Goal: Task Accomplishment & Management: Complete application form

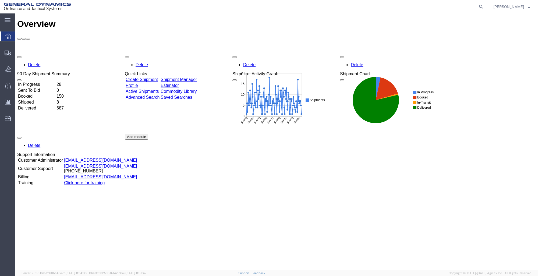
click at [141, 77] on link "Create Shipment" at bounding box center [142, 79] width 32 height 5
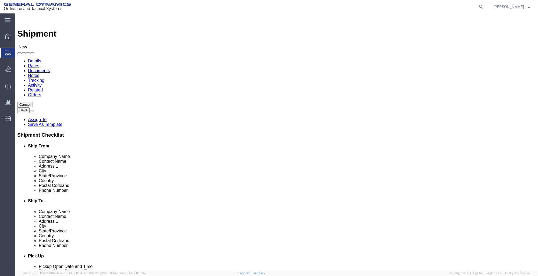
select select
click input "text"
type input "GD-OTS RED"
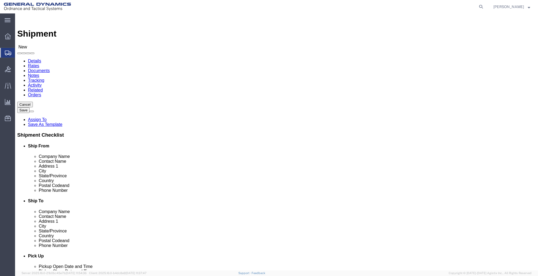
click p "- GD-OTS Red Lion - ([PERSON_NAME]) [STREET_ADDRESS] , 12:00 AM - 12:00 AM"
select select
type input "GD-OTS Red Lion"
type input "[PERSON_NAME]"
type input "[STREET_ADDRESS]"
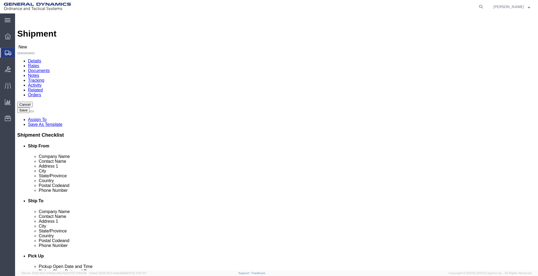
type input "RED LION"
type input "17356"
type input "[PHONE_NUMBER]"
type input "[PERSON_NAME][EMAIL_ADDRESS][PERSON_NAME][DOMAIN_NAME]"
checkbox input "true"
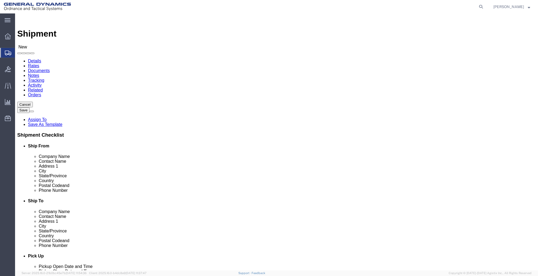
select select "PA"
type input "GD-OTS Red Lion"
click input "text"
type input "TIE FANUC WORLD"
click input "text"
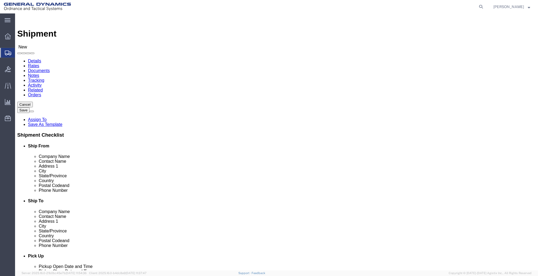
type input "REPAIRS QUOTE #249338"
click input "text"
type input "[STREET_ADDRESS][PERSON_NAME][DEMOGRAPHIC_DATA]"
select select
click input "text"
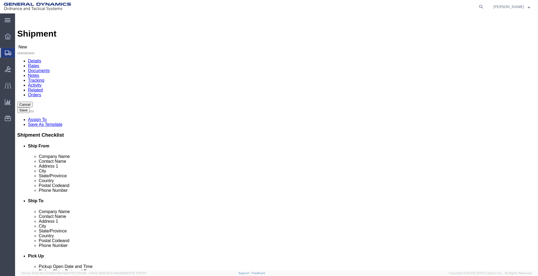
type input "LA VER"
click p "- TIE INDUSTRIAL - () [US_STATE] INDUSTRIAL ELECTRONICS, [STREET_ADDRESS][PERSO…"
select select
type input "TIE INDUSTRIAL"
type input "[US_STATE] INDUSTRIAL ELECTRONICS"
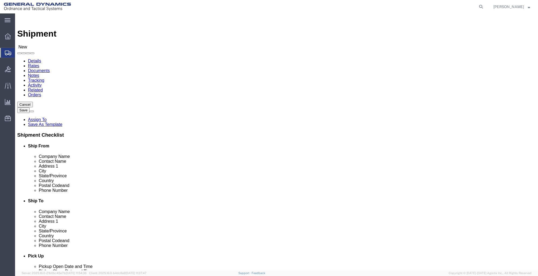
type input "[STREET_ADDRESS][PERSON_NAME][DEMOGRAPHIC_DATA]"
type input "LA VERGNE"
type input "37086"
type input "[PHONE_NUMBER]"
type input "LA VERGNE"
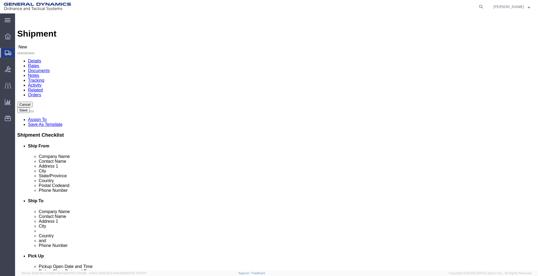
select select
click input "text"
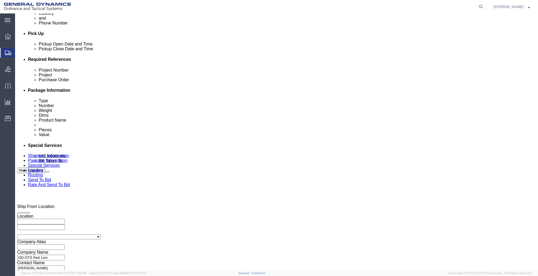
scroll to position [242, 0]
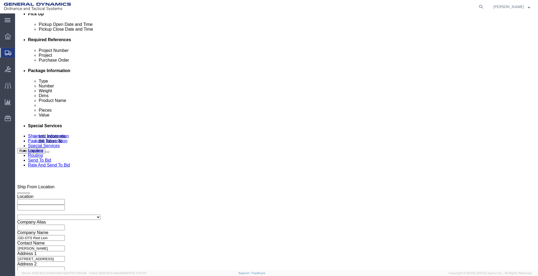
type input "REPAIRS QUOTE #249338"
click div "[DATE] 12:00 AM"
click button "Apply"
click div "[DATE] 12:00 AM"
click input "11:00 AM"
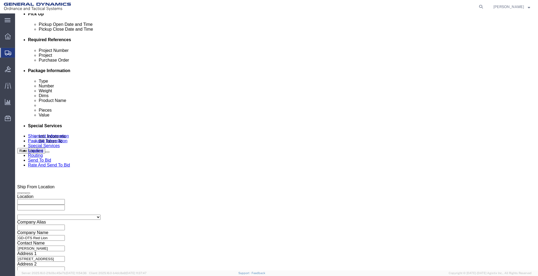
click input "11:00 AM"
click input "5:00 AM"
type input "5:00 PM"
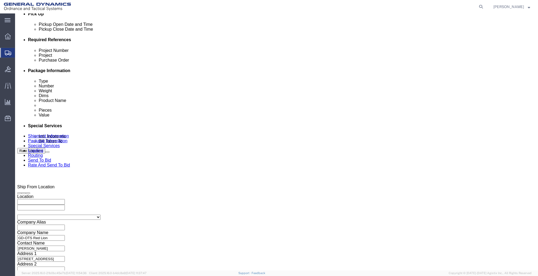
click button "Apply"
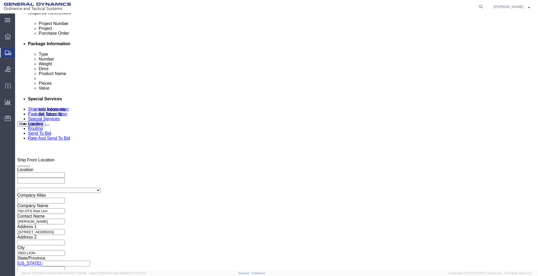
click input "text"
type input "11685"
click input "text"
type input "000"
click input "text"
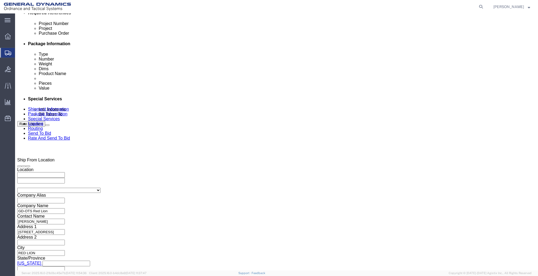
type input "000"
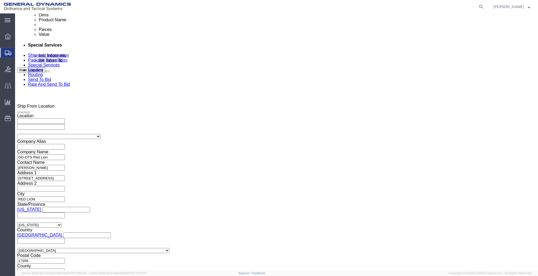
click button "Continue"
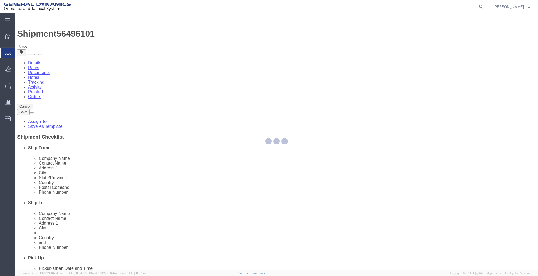
select select "CBOX"
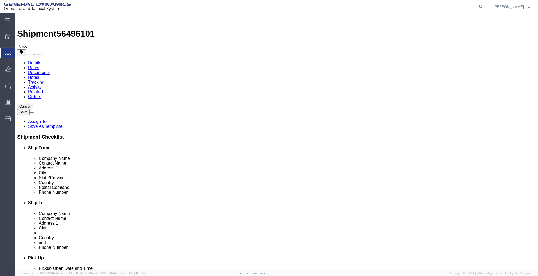
click input "text"
type input "23"
type input "13"
type input "24"
click input "0.00"
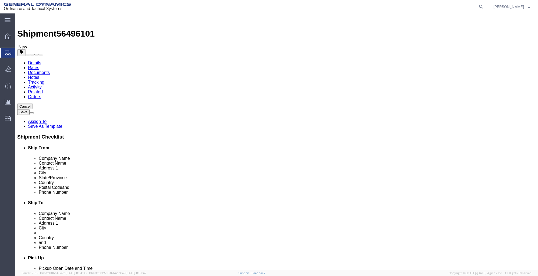
type input "0"
type input "28"
click link "Add Content"
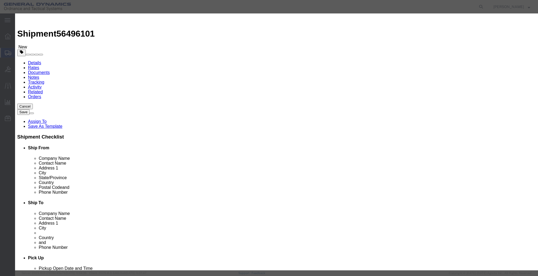
click input "text"
type input "SERVO MODULE SVM1-130"
click input "0"
type input "1"
click input "text"
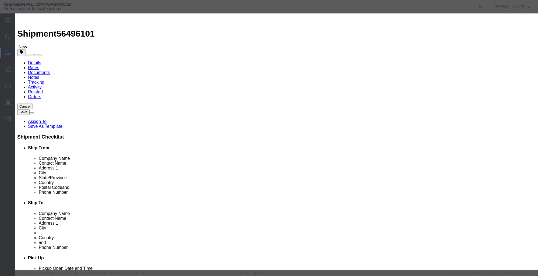
type input "1"
select select "US"
click button "Save & Close"
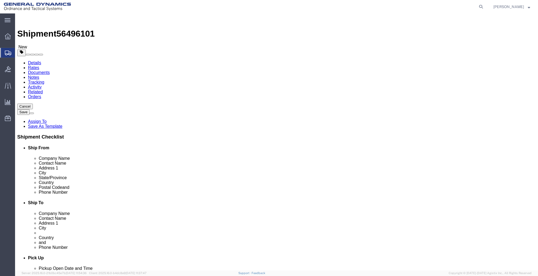
click button "Rate Shipment"
click icon
click button "Rate Shipment"
